Goal: Task Accomplishment & Management: Use online tool/utility

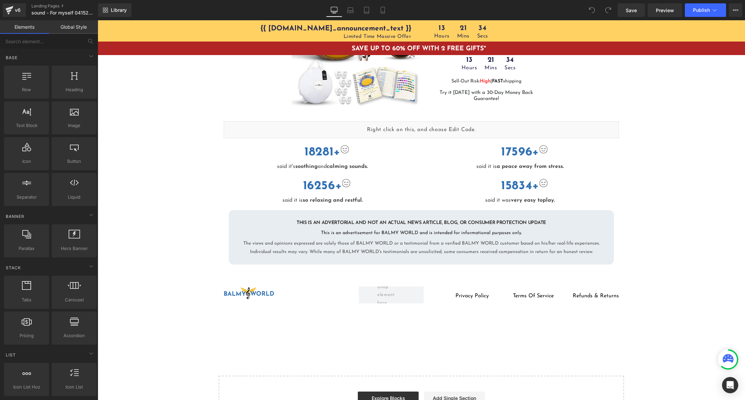
scroll to position [1512, 0]
click at [39, 7] on link "Landing Pages" at bounding box center [69, 5] width 76 height 5
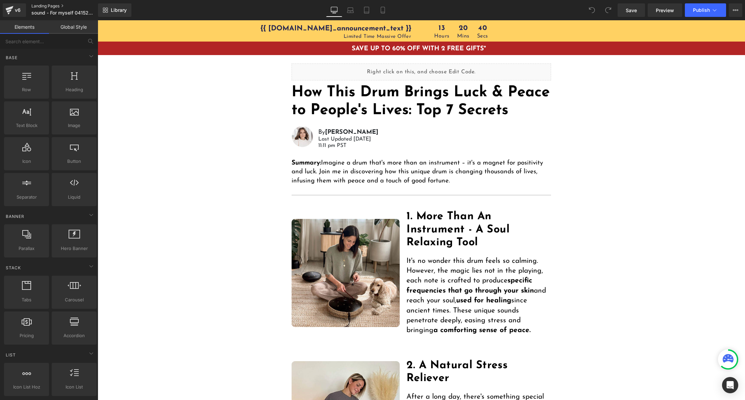
click at [36, 5] on link "Landing Pages" at bounding box center [69, 5] width 76 height 5
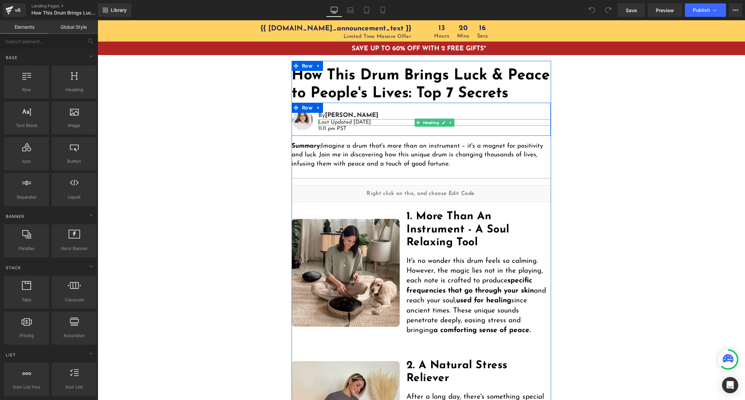
click at [359, 123] on h1 "Last Updated August 20, 2024" at bounding box center [434, 122] width 233 height 6
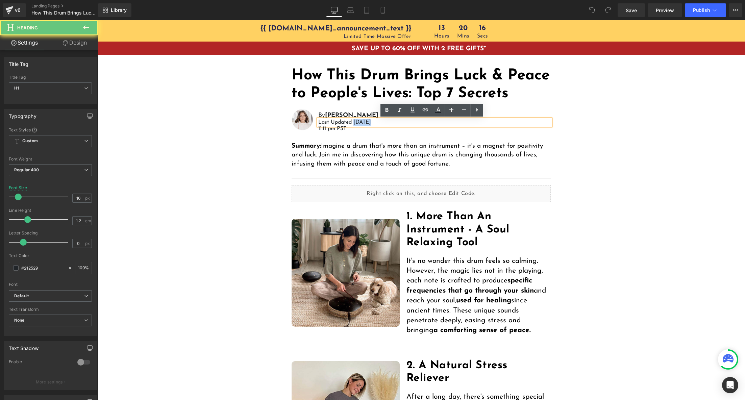
click at [359, 123] on h1 "Last Updated August 20, 2024" at bounding box center [434, 122] width 233 height 6
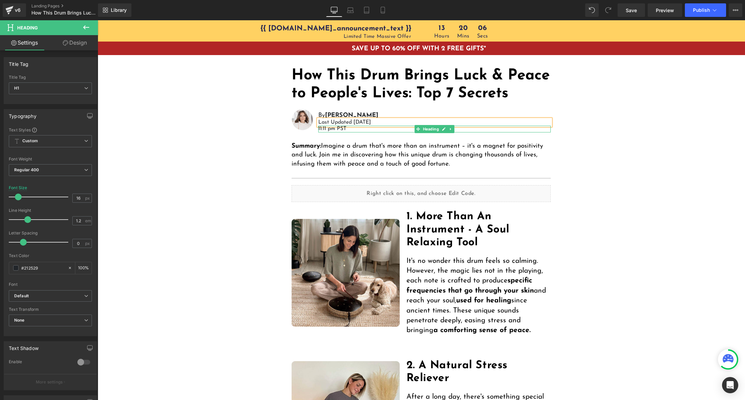
click at [321, 127] on div at bounding box center [434, 127] width 233 height 2
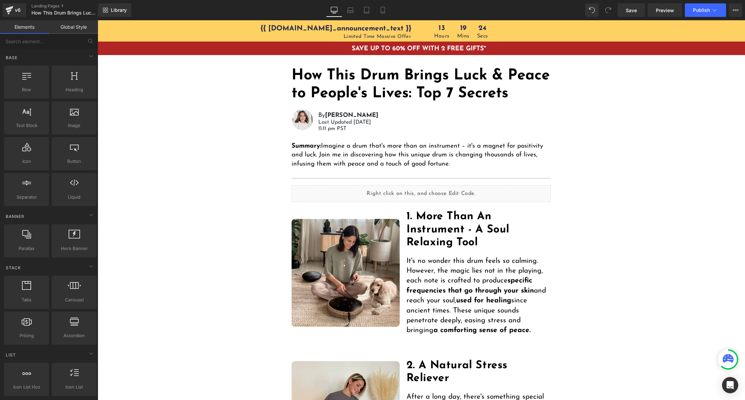
click at [380, 122] on h1 "Last Updated Oct 7, 2024" at bounding box center [434, 122] width 233 height 6
drag, startPoint x: 637, startPoint y: 10, endPoint x: 641, endPoint y: 10, distance: 3.7
click at [637, 9] on span "Save" at bounding box center [631, 10] width 11 height 7
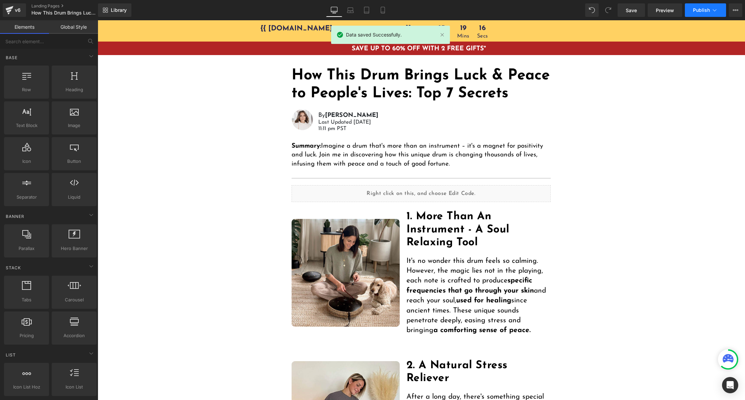
click at [694, 12] on span "Publish" at bounding box center [701, 9] width 17 height 5
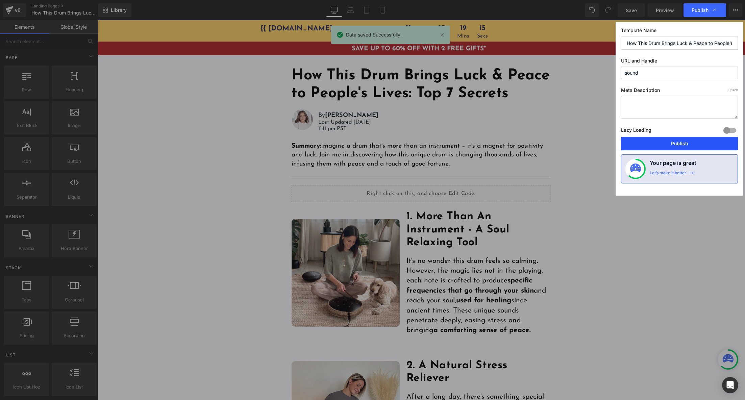
drag, startPoint x: 669, startPoint y: 141, endPoint x: 401, endPoint y: 45, distance: 284.8
click at [669, 141] on button "Publish" at bounding box center [679, 144] width 117 height 14
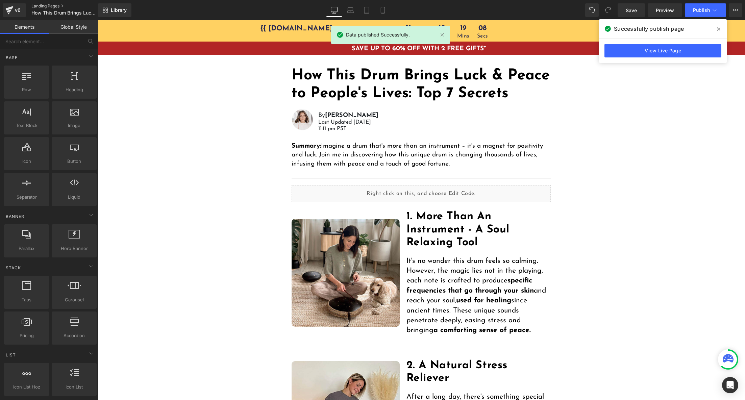
click at [37, 6] on link "Landing Pages" at bounding box center [70, 5] width 78 height 5
